Goal: Task Accomplishment & Management: Use online tool/utility

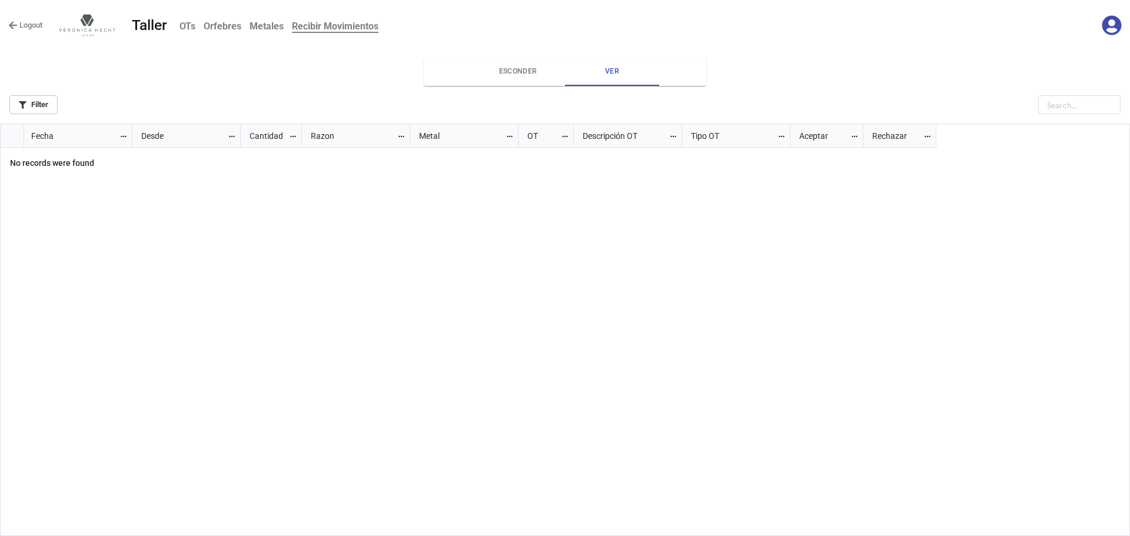
scroll to position [405, 1123]
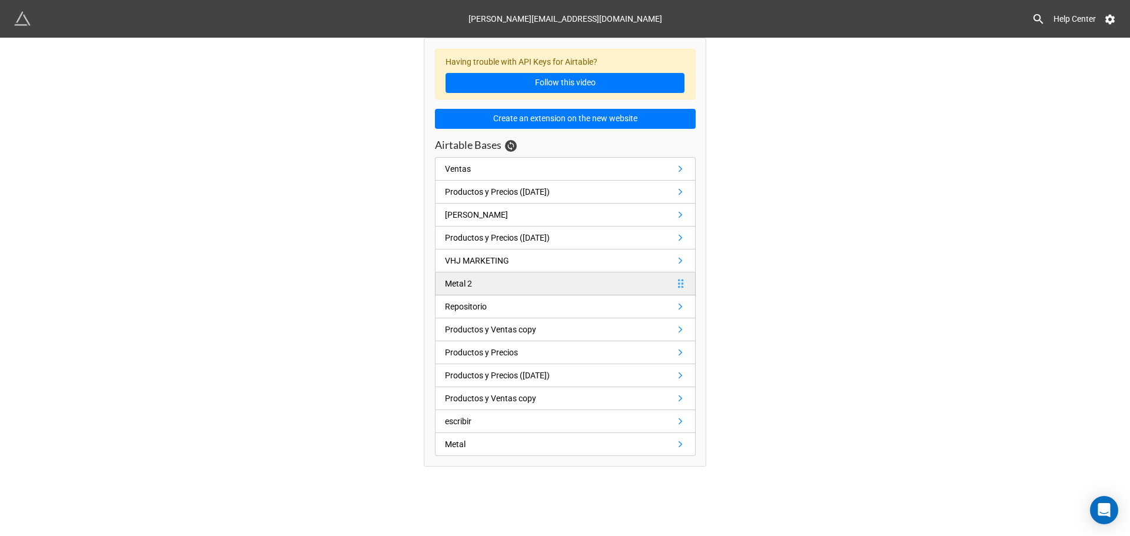
click at [509, 280] on link "Metal 2" at bounding box center [565, 283] width 261 height 23
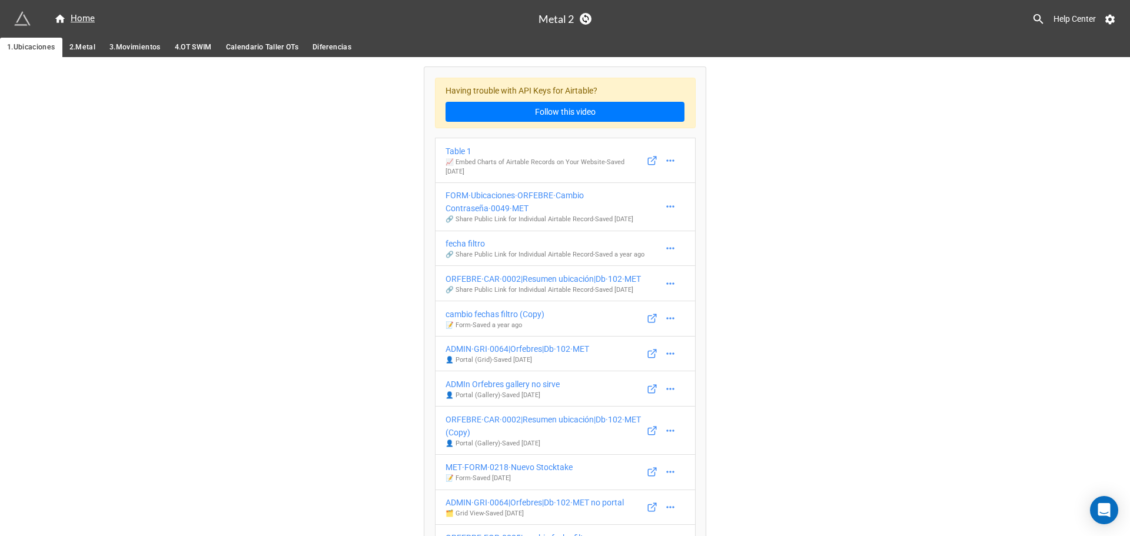
click at [152, 47] on span "3.Movimientos" at bounding box center [134, 47] width 51 height 12
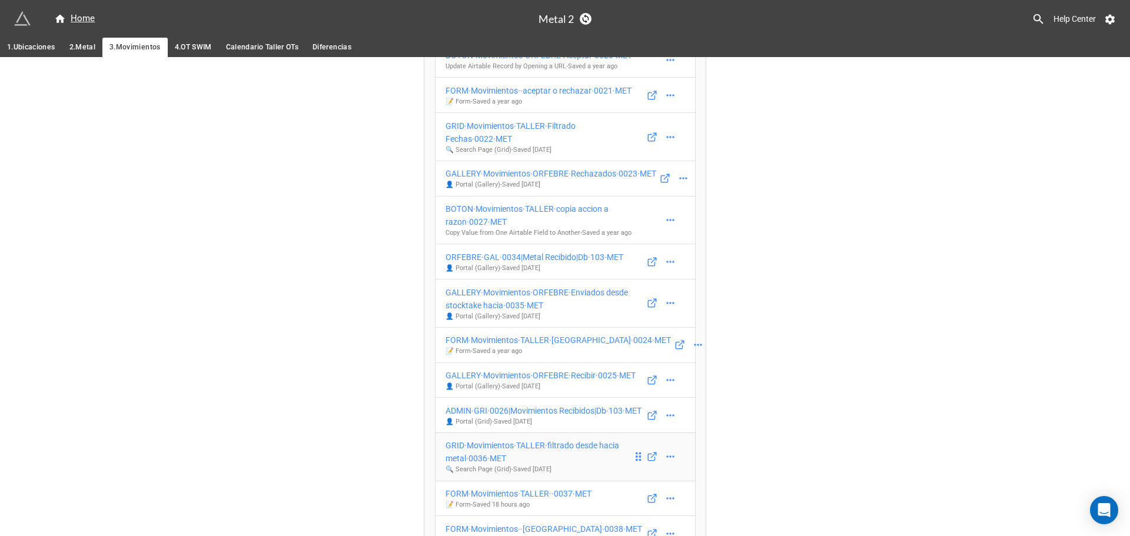
scroll to position [353, 0]
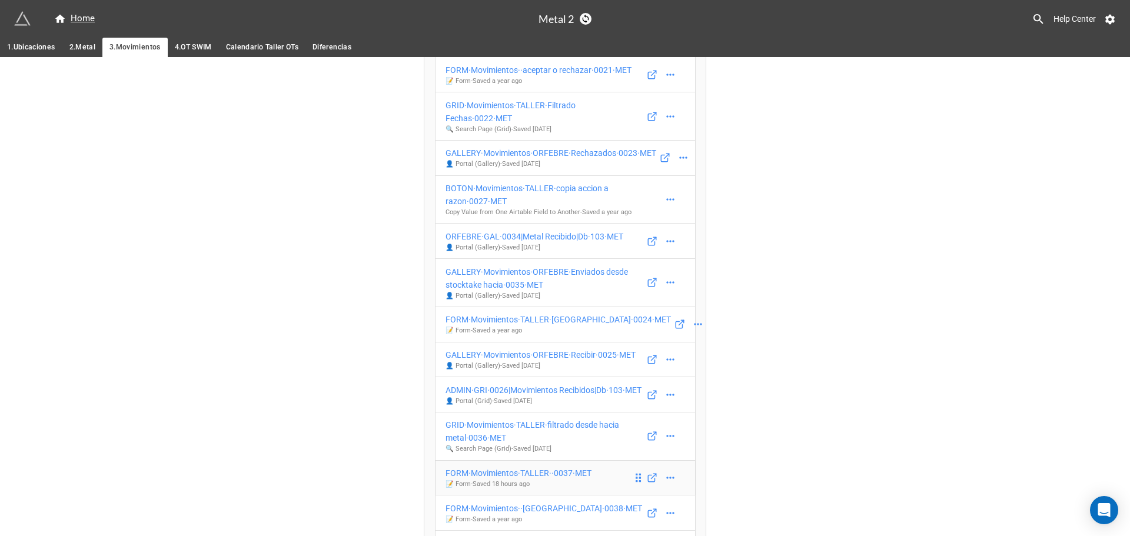
click at [513, 467] on div "FORM·Movimientos·TALLER··0037·MET" at bounding box center [518, 473] width 146 height 13
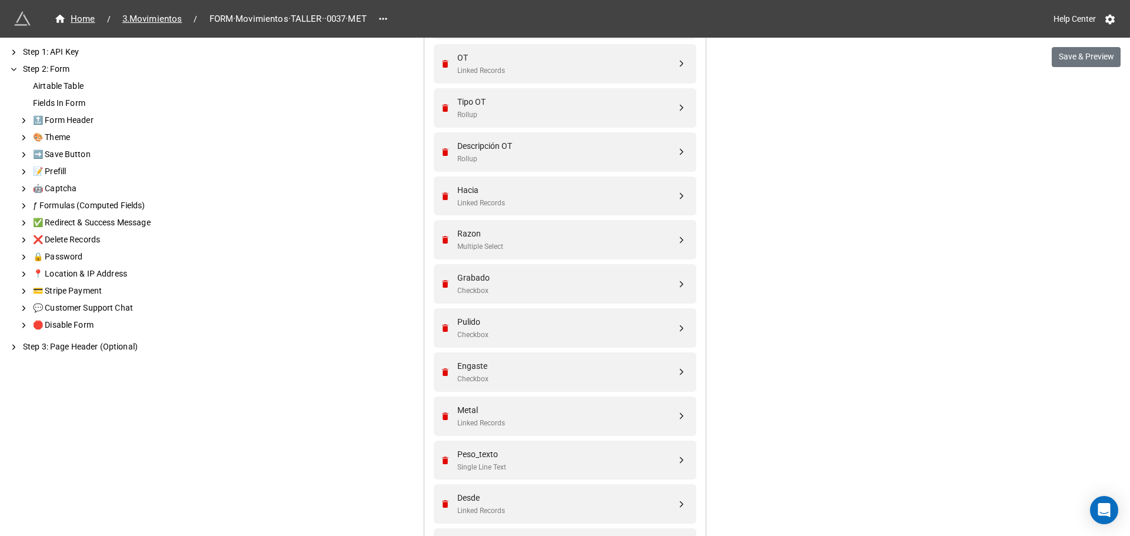
scroll to position [530, 0]
drag, startPoint x: 348, startPoint y: 134, endPoint x: 836, endPoint y: 348, distance: 532.8
click at [836, 348] on div "We have released a newer version of this extension with many improvements! It's…" at bounding box center [565, 206] width 1130 height 1473
click at [491, 453] on div "Peso_texto" at bounding box center [566, 453] width 219 height 13
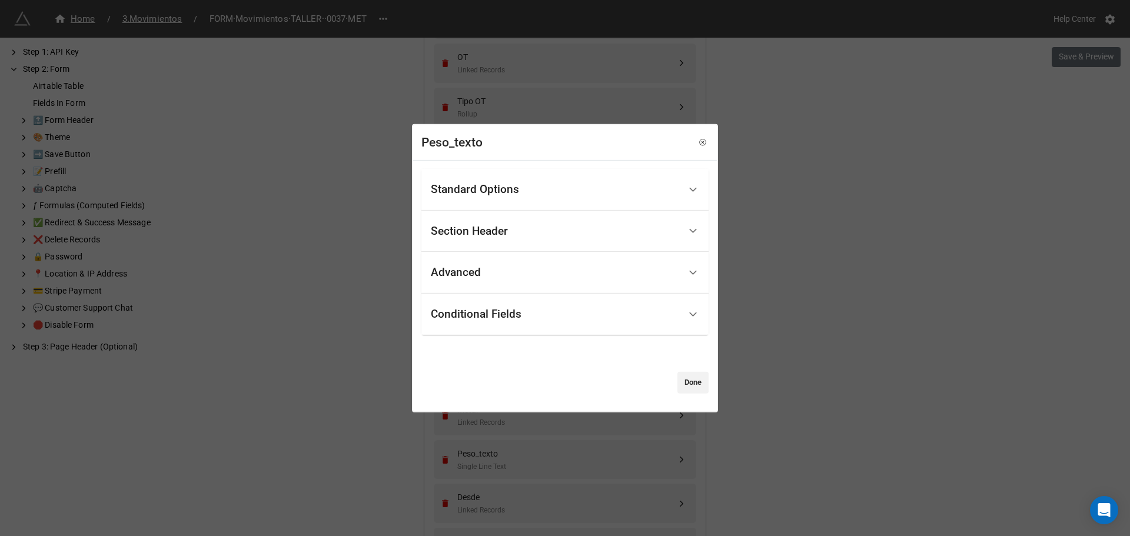
click at [515, 186] on div "Standard Options" at bounding box center [475, 190] width 88 height 12
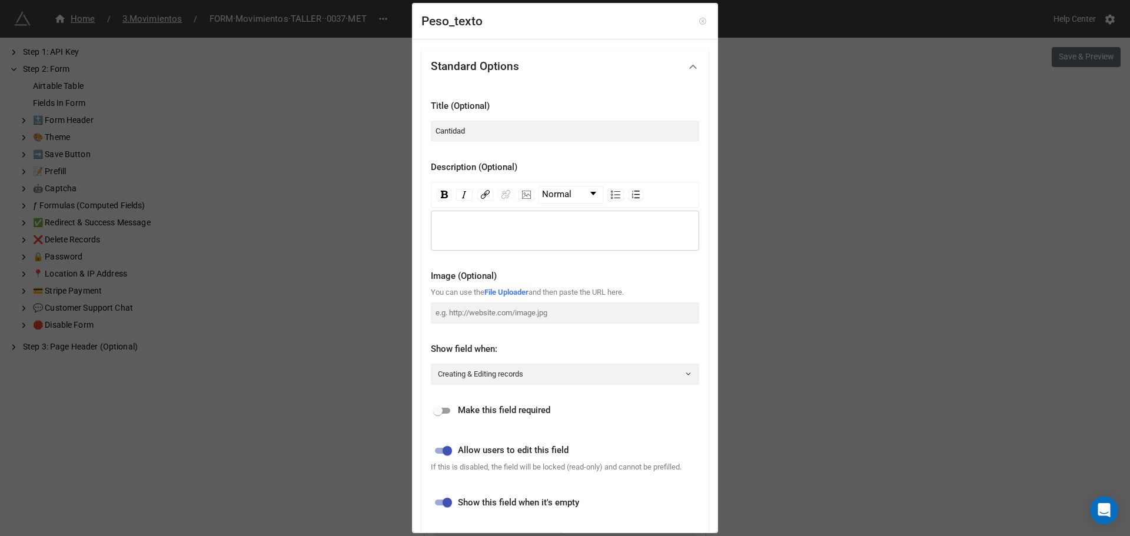
click at [699, 24] on icon at bounding box center [702, 21] width 6 height 6
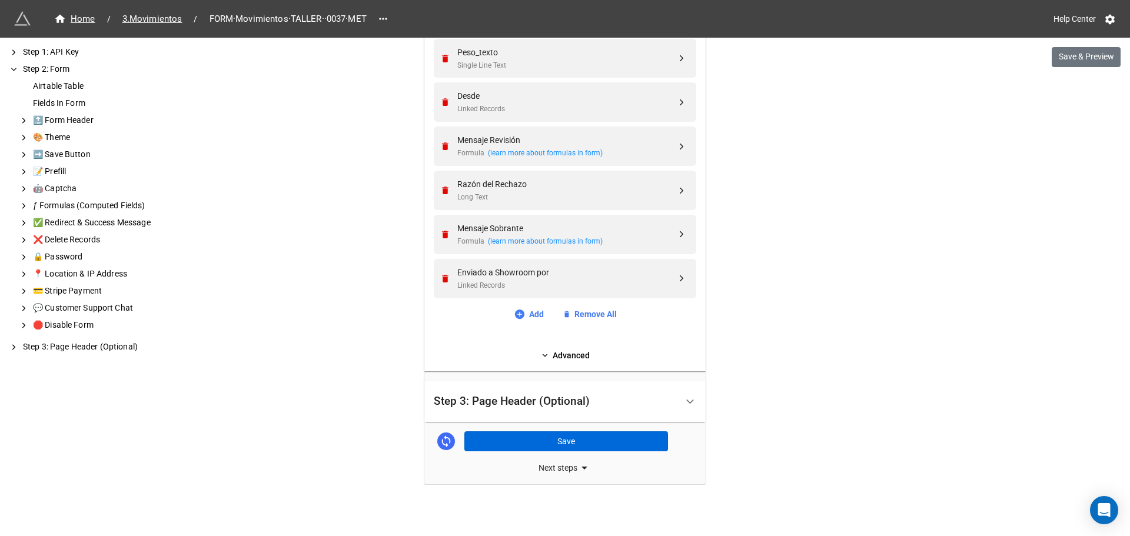
scroll to position [937, 0]
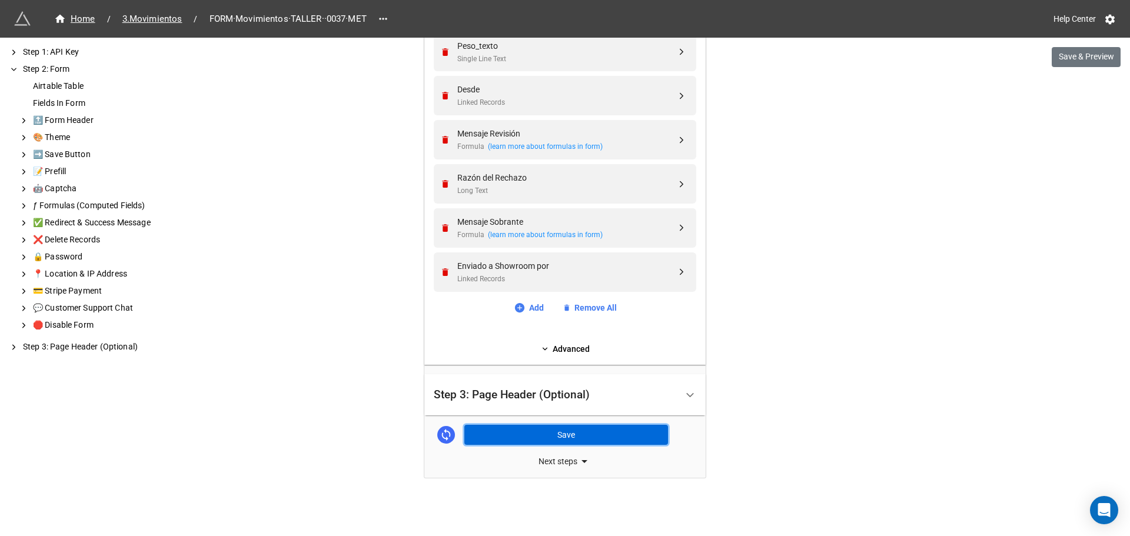
click at [512, 441] on button "Save" at bounding box center [566, 435] width 204 height 20
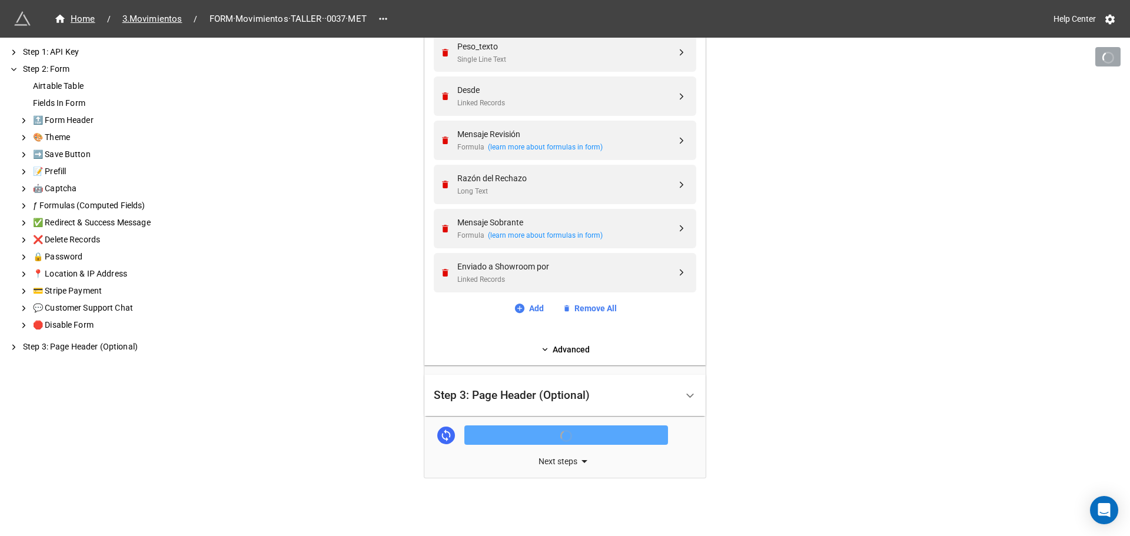
click at [578, 462] on icon at bounding box center [584, 461] width 14 height 14
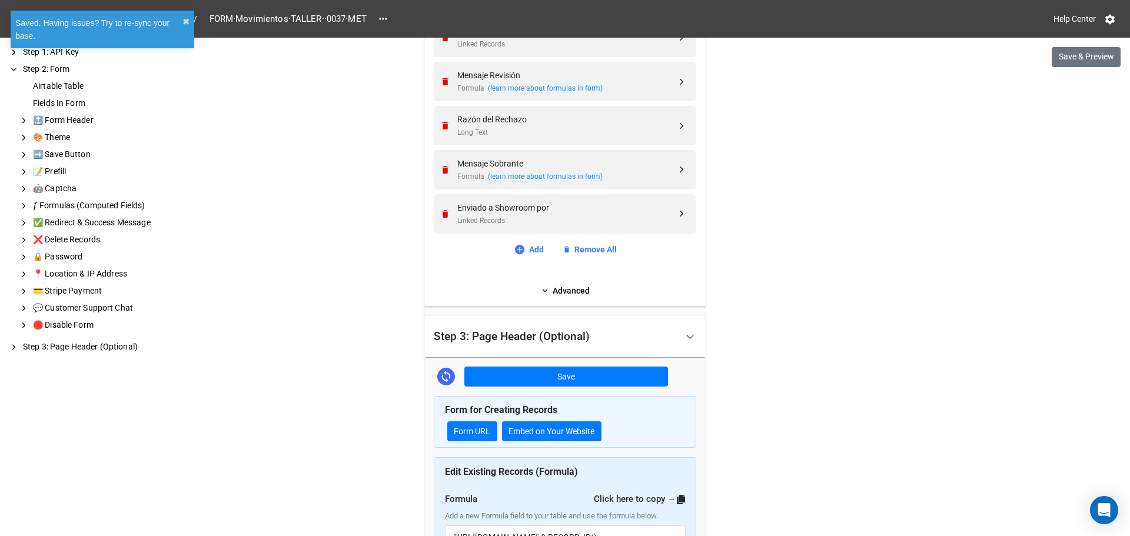
scroll to position [996, 0]
click at [461, 433] on link "Form URL" at bounding box center [472, 431] width 50 height 20
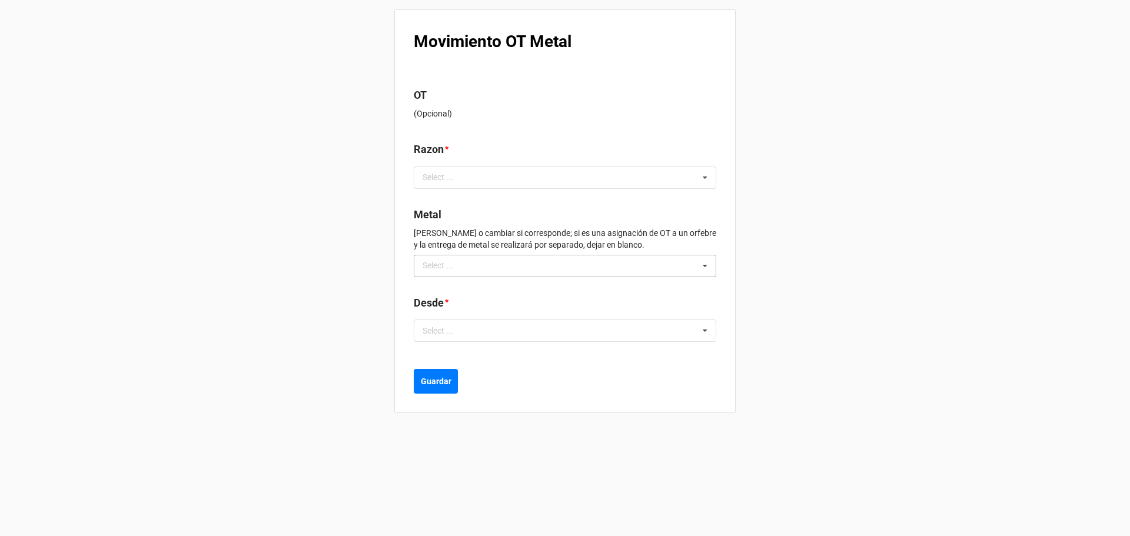
click at [443, 272] on div "Select ..." at bounding box center [445, 266] width 51 height 14
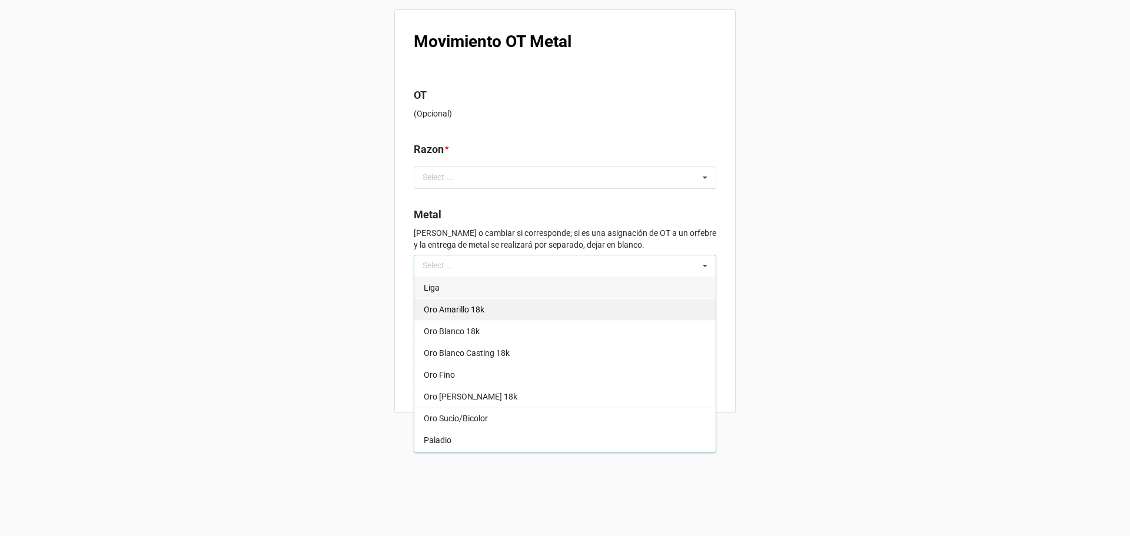
click at [450, 319] on div "Oro Amarillo 18k" at bounding box center [564, 309] width 301 height 22
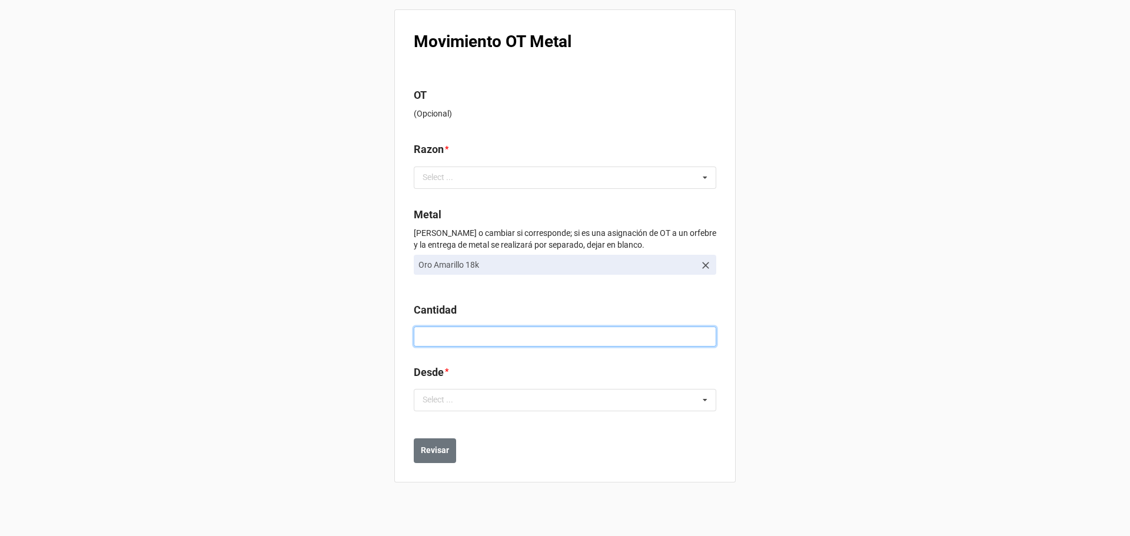
click at [428, 335] on input at bounding box center [565, 337] width 302 height 20
type input "1"
click at [462, 408] on div "Select ... No results found." at bounding box center [565, 400] width 302 height 22
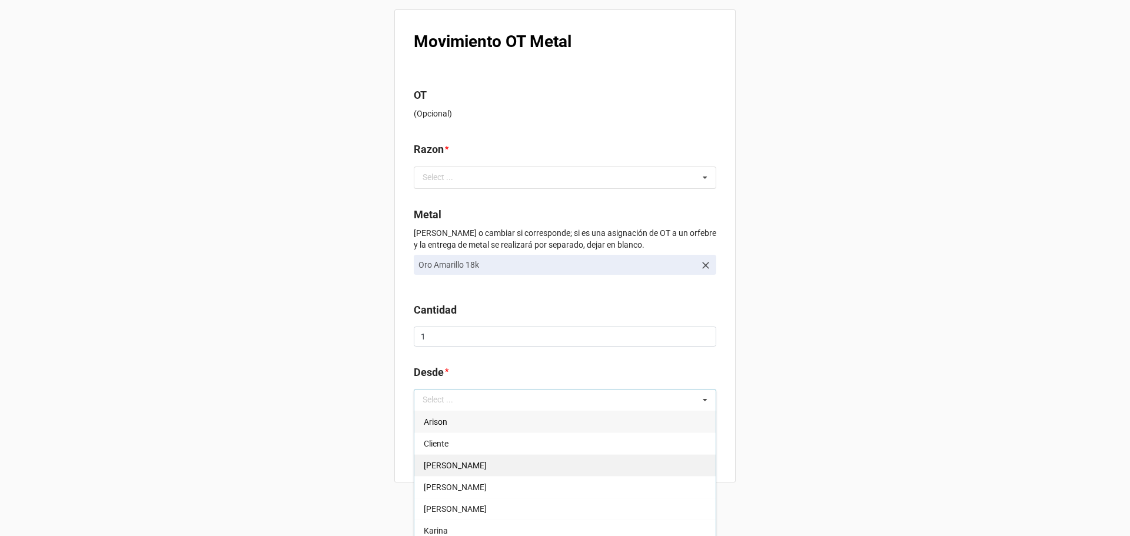
click at [458, 461] on div "[PERSON_NAME]" at bounding box center [564, 465] width 301 height 22
